Goal: Information Seeking & Learning: Understand process/instructions

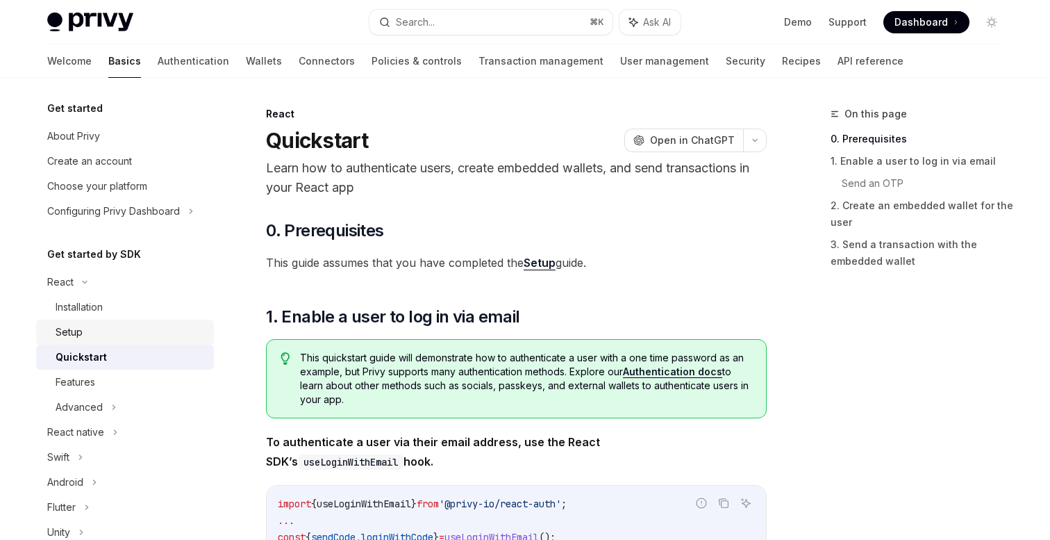
scroll to position [15, 0]
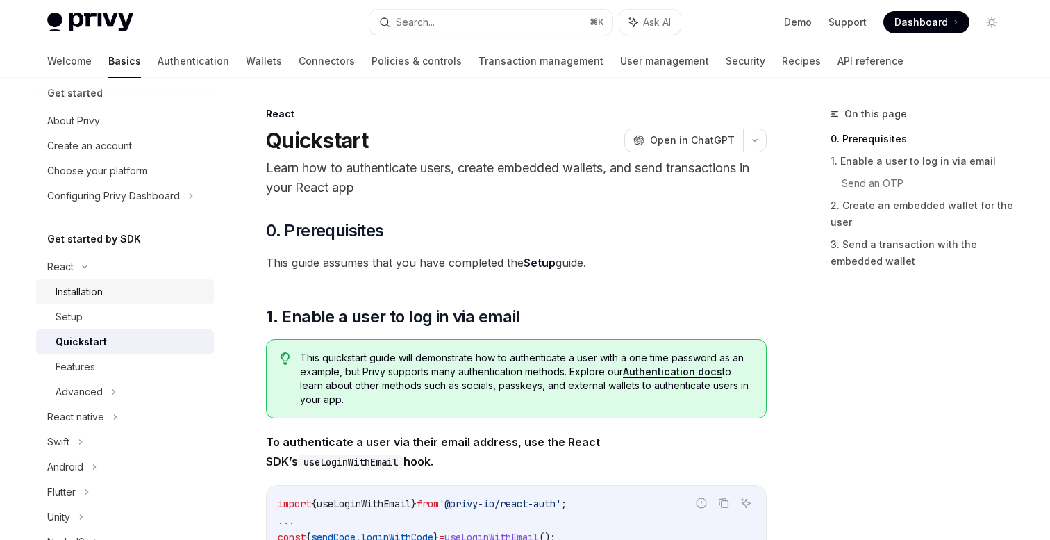
click at [113, 292] on div "Installation" at bounding box center [131, 291] width 150 height 17
type textarea "*"
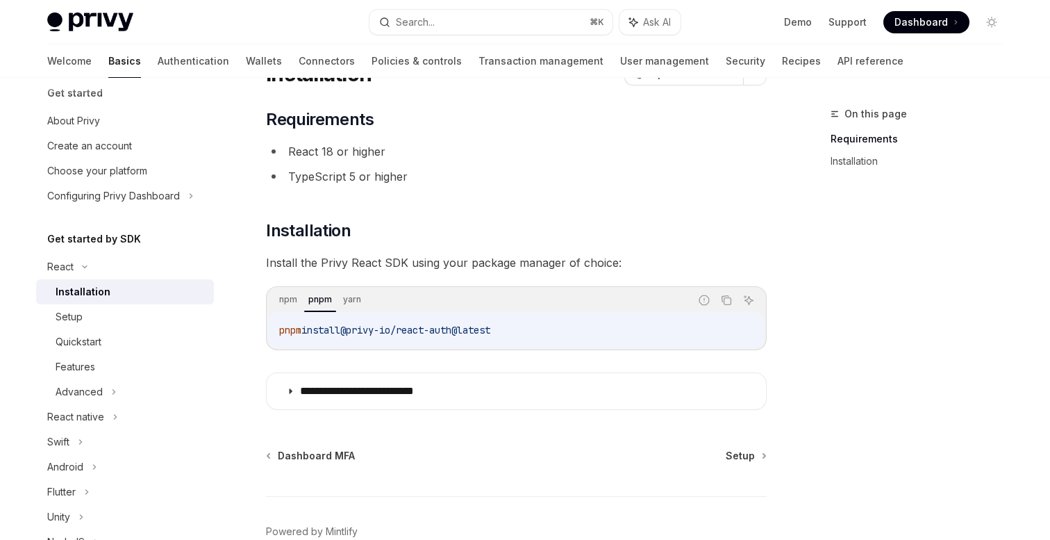
scroll to position [143, 0]
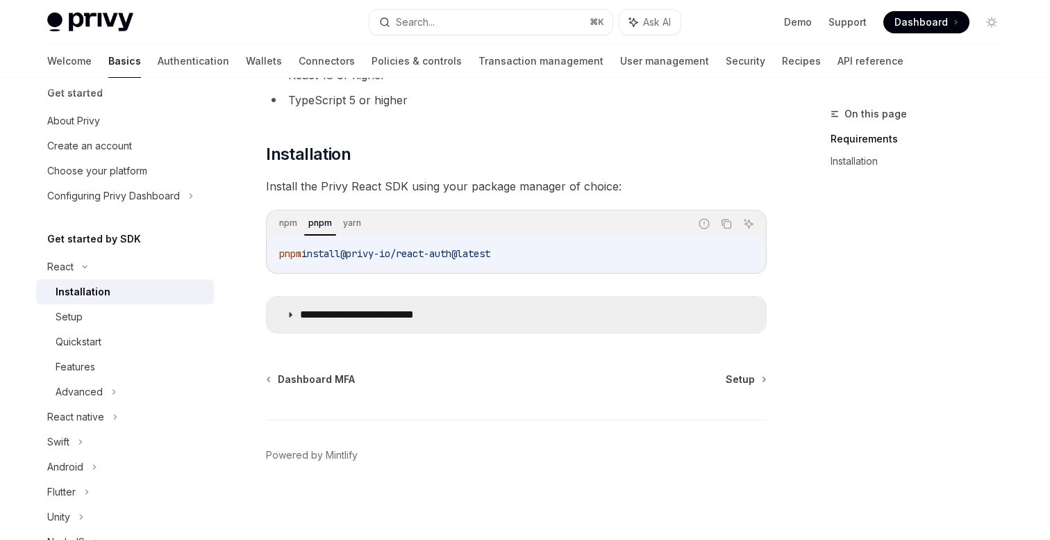
click at [294, 311] on icon at bounding box center [290, 314] width 8 height 8
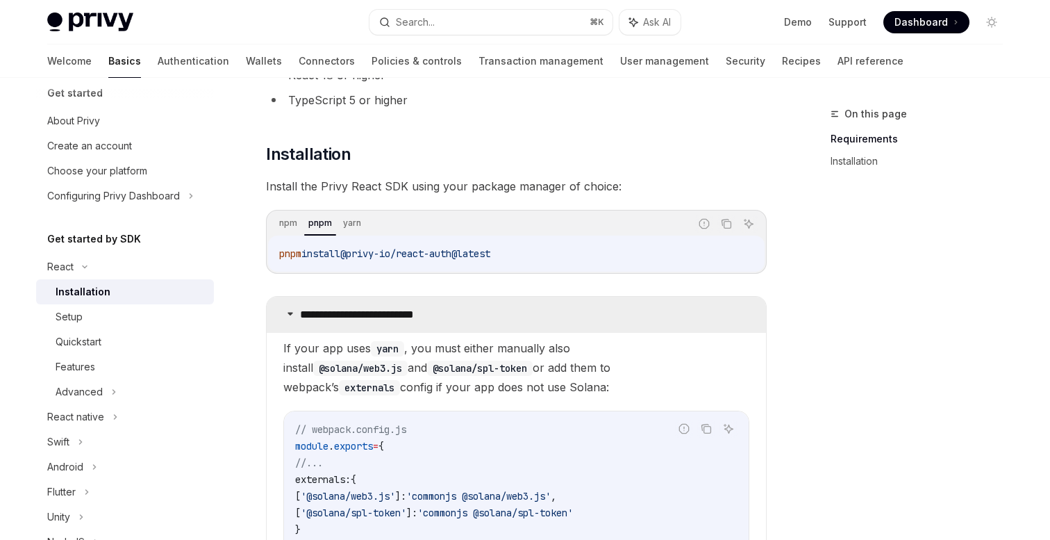
click at [301, 312] on p "**********" at bounding box center [378, 315] width 157 height 14
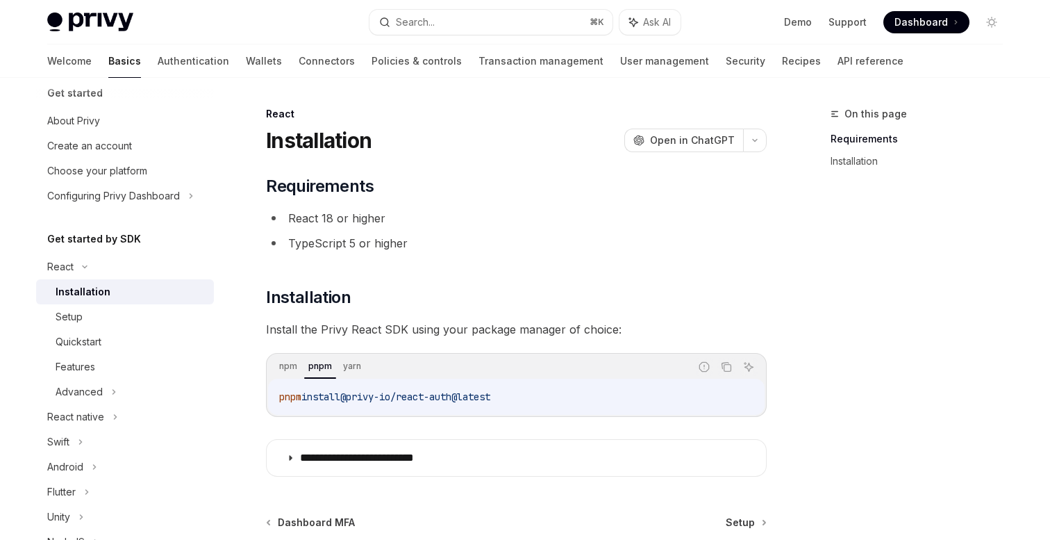
click at [495, 408] on div "pnpm install @privy-io/react-auth@latest" at bounding box center [516, 396] width 497 height 36
drag, startPoint x: 518, startPoint y: 398, endPoint x: 356, endPoint y: 398, distance: 161.8
click at [356, 398] on code "pnpm install @privy-io/react-auth@latest" at bounding box center [516, 396] width 474 height 17
copy span "@privy-io/react-auth@latest"
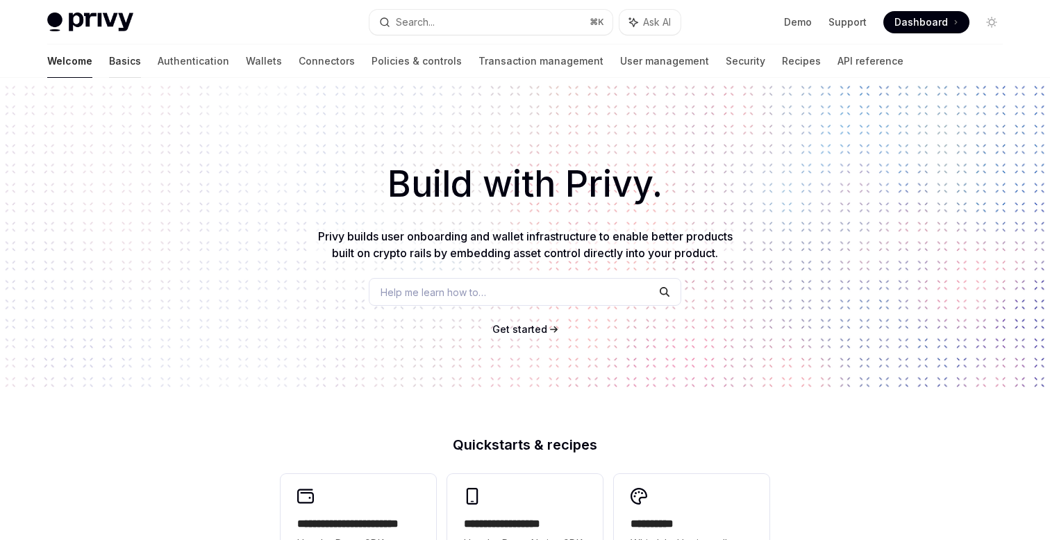
click at [109, 61] on link "Basics" at bounding box center [125, 60] width 32 height 33
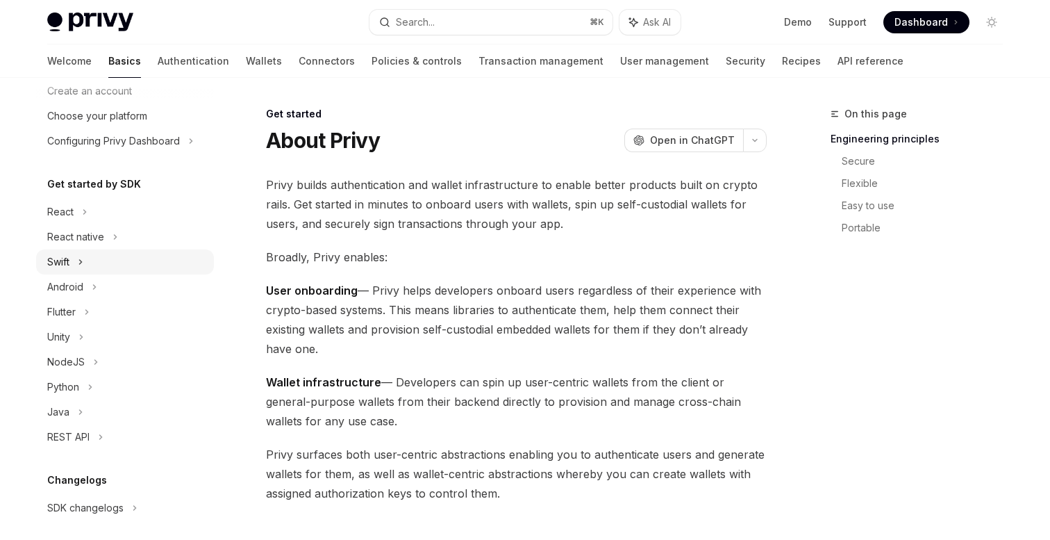
scroll to position [103, 0]
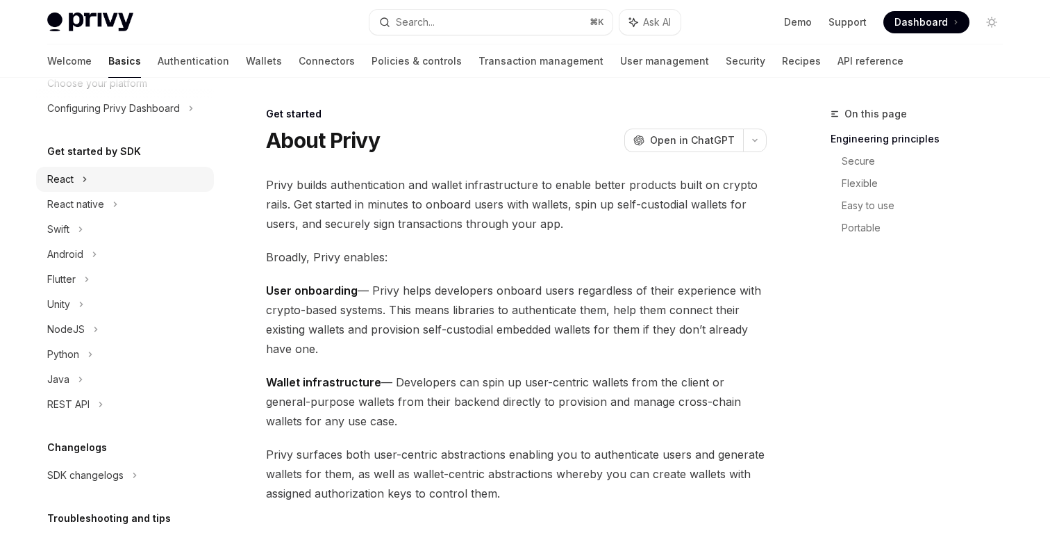
click at [84, 177] on icon at bounding box center [85, 179] width 2 height 4
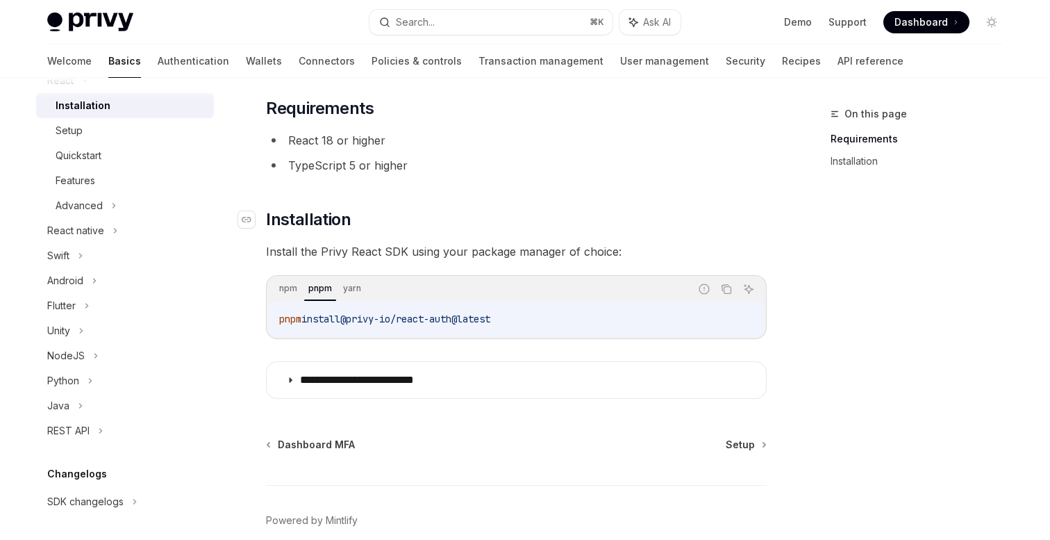
scroll to position [87, 0]
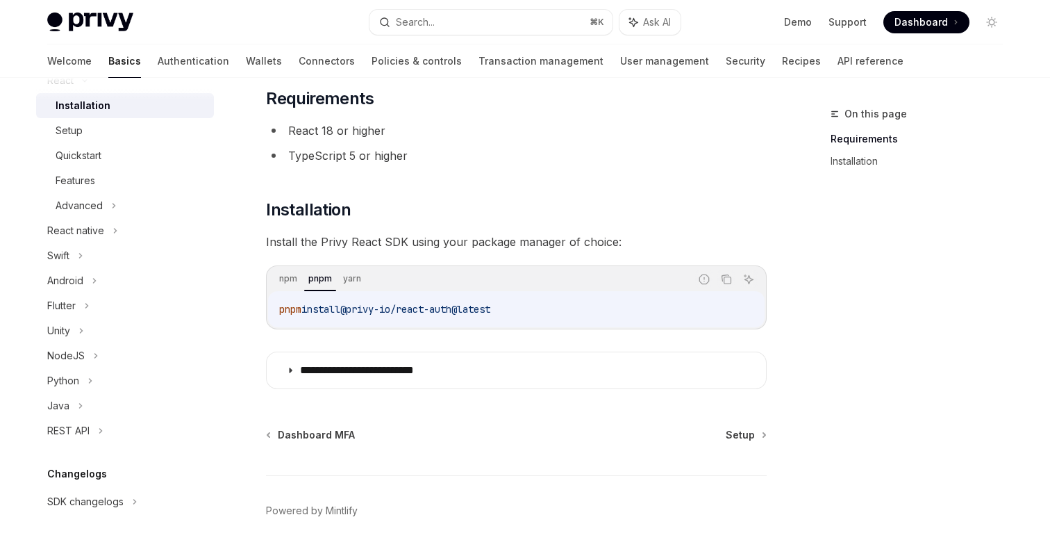
drag, startPoint x: 516, startPoint y: 312, endPoint x: 355, endPoint y: 311, distance: 161.1
click at [355, 311] on code "pnpm install @privy-io/react-auth@latest" at bounding box center [516, 309] width 474 height 17
copy span "@privy-io/react-auth@latest"
click at [78, 133] on div "Setup" at bounding box center [69, 130] width 27 height 17
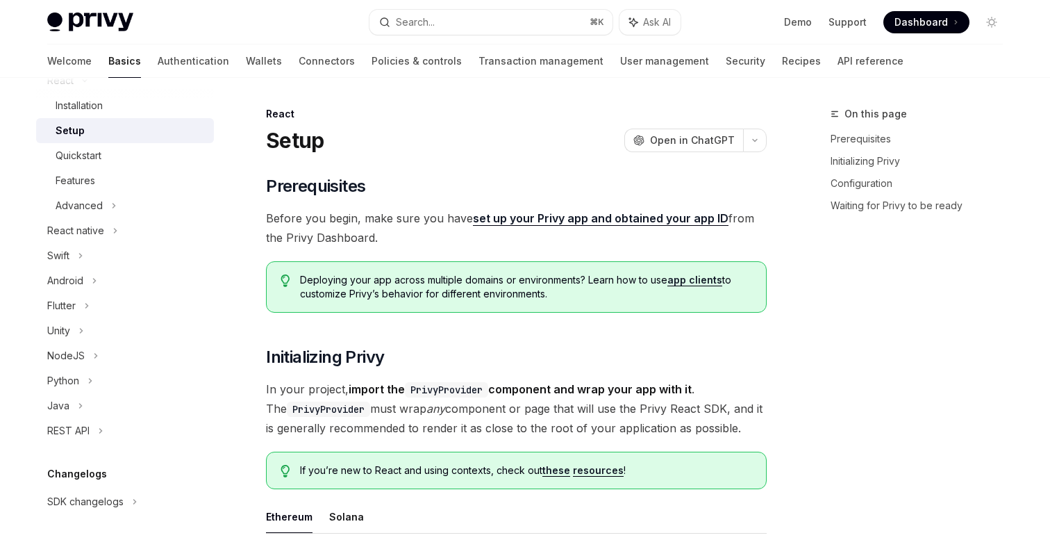
click at [78, 133] on div "Setup" at bounding box center [70, 130] width 29 height 17
type textarea "*"
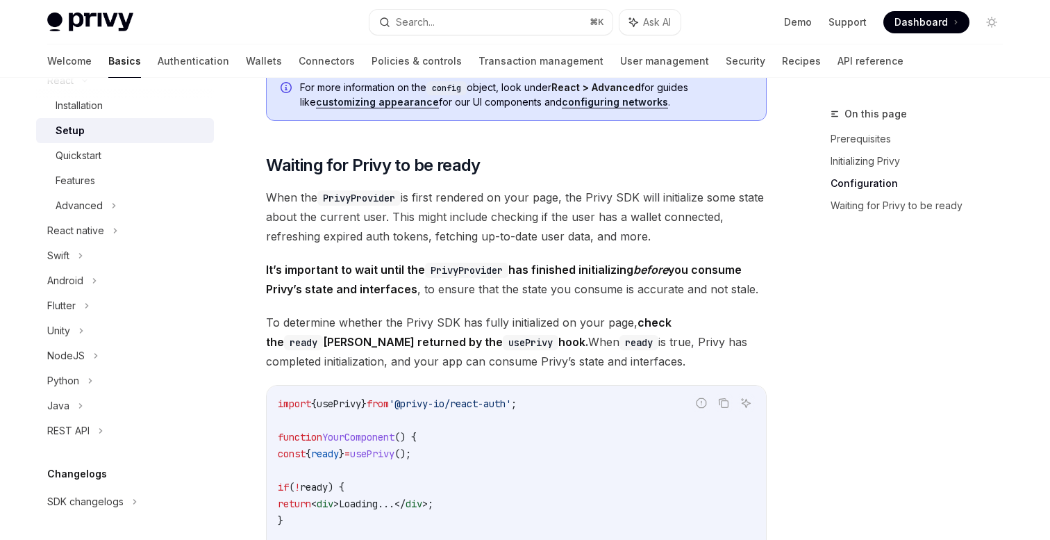
scroll to position [1263, 0]
